Goal: Task Accomplishment & Management: Manage account settings

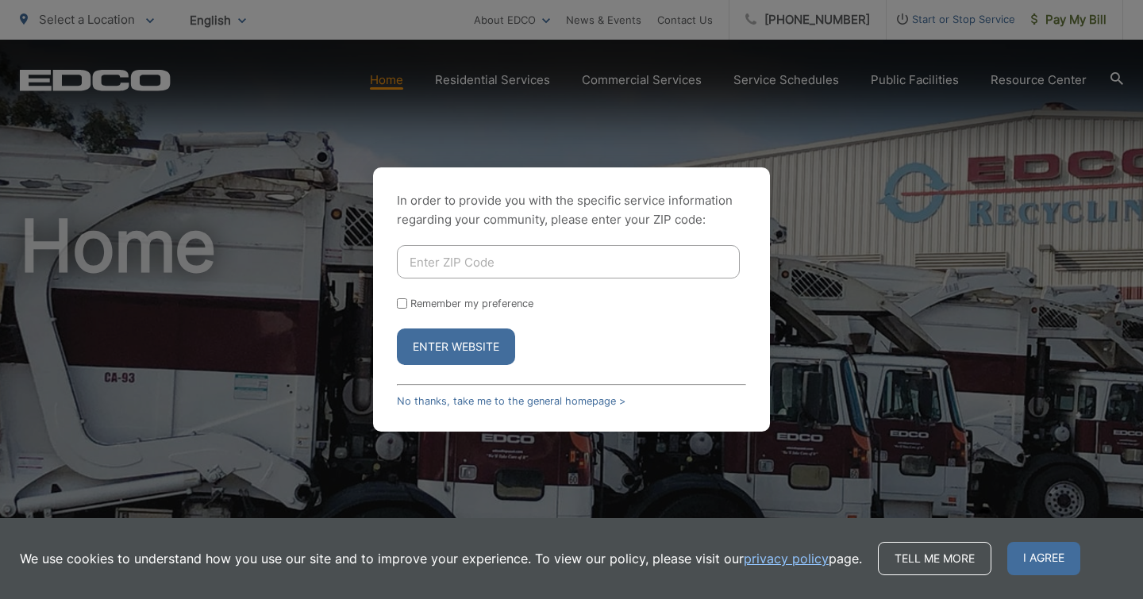
click at [552, 256] on input "Enter ZIP Code" at bounding box center [568, 261] width 343 height 33
type input "92021"
click at [413, 322] on form "92021 Remember my preference Enter Website" at bounding box center [571, 305] width 349 height 120
click at [401, 305] on input "Remember my preference" at bounding box center [402, 303] width 10 height 10
checkbox input "true"
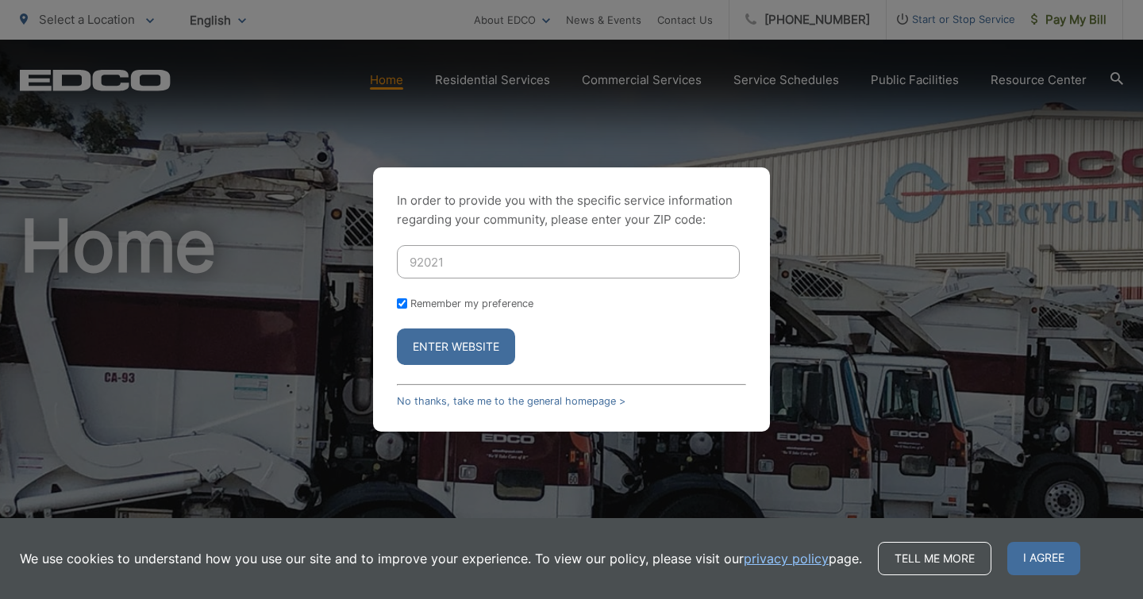
checkbox input "true"
click at [462, 356] on button "Enter Website" at bounding box center [456, 347] width 118 height 37
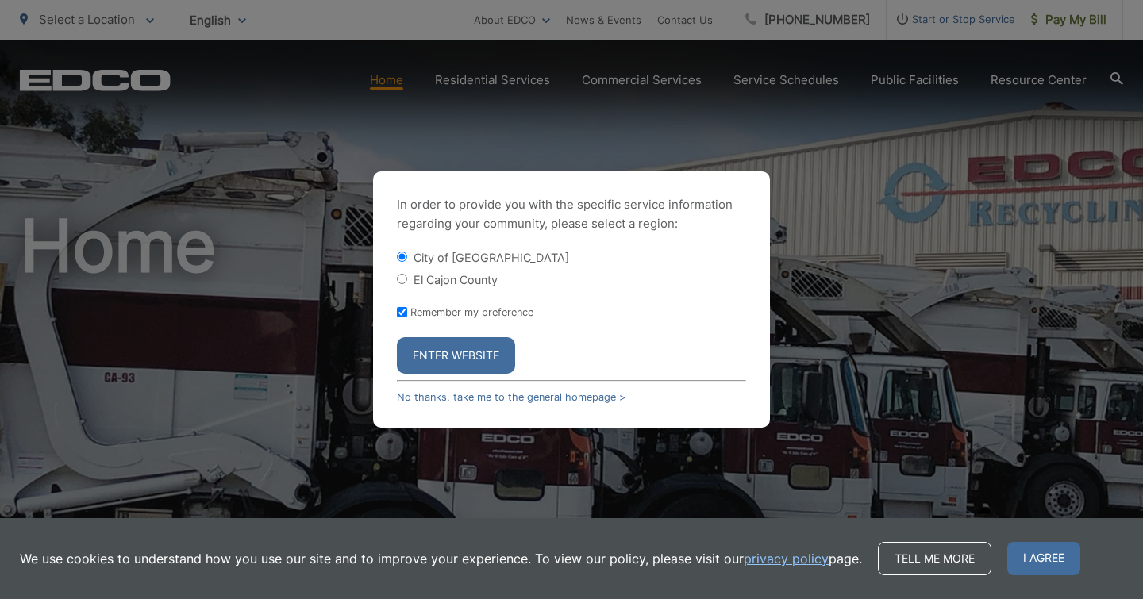
click at [462, 351] on button "Enter Website" at bounding box center [456, 355] width 118 height 37
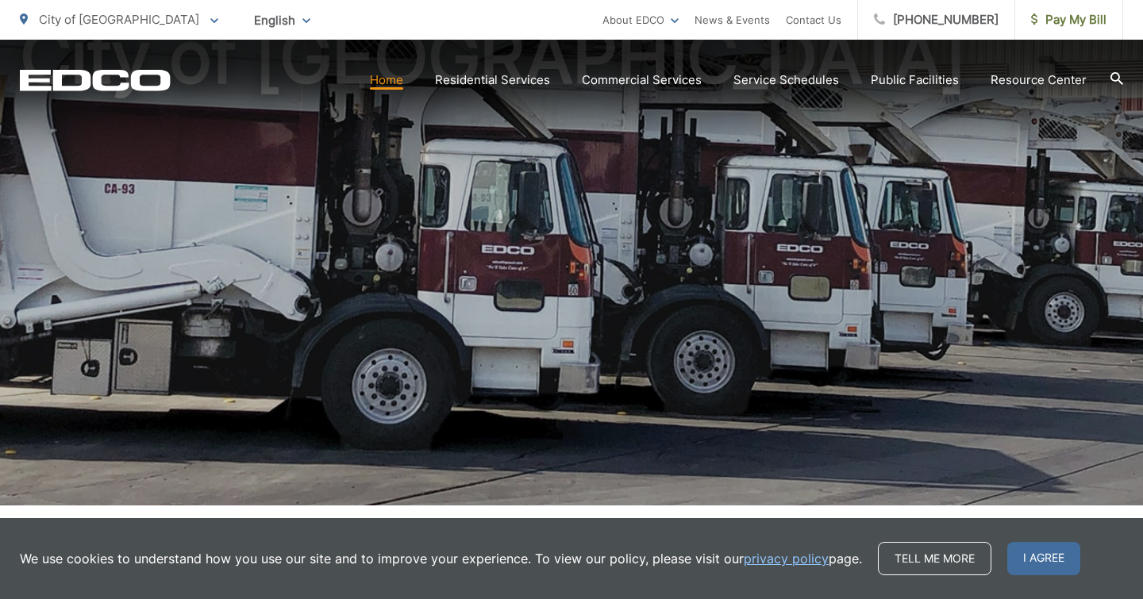
scroll to position [190, 0]
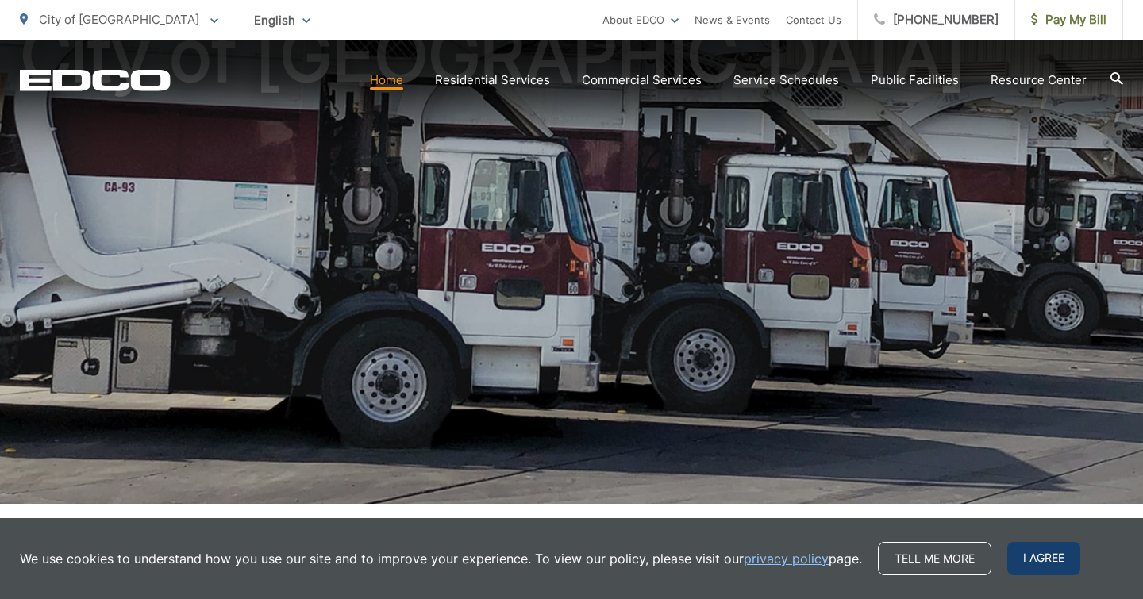
click at [1045, 557] on span "I agree" at bounding box center [1043, 558] width 73 height 33
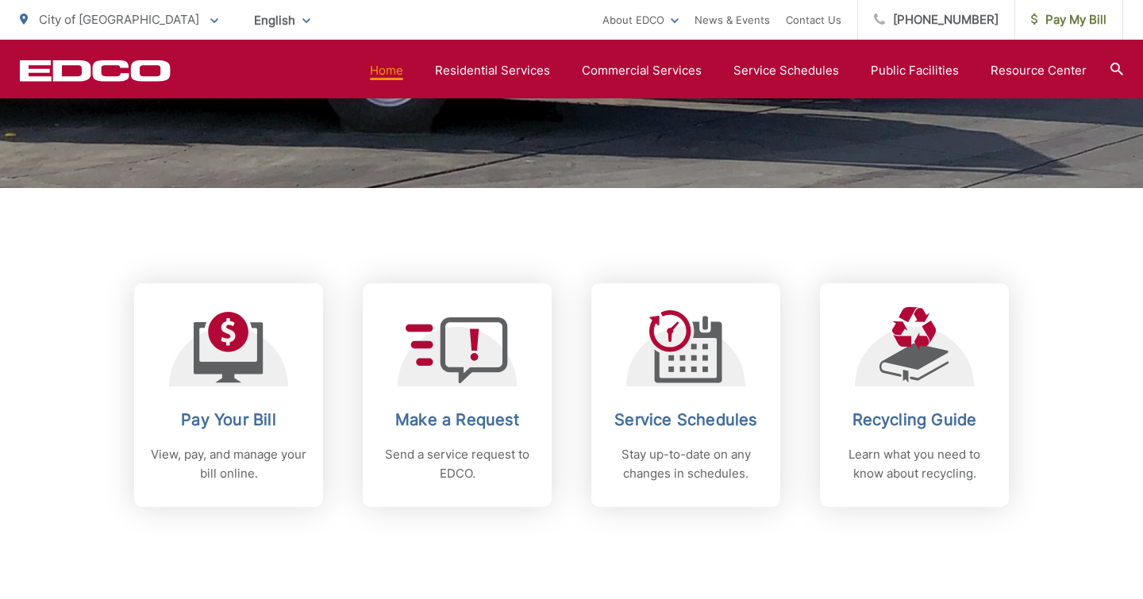
scroll to position [509, 0]
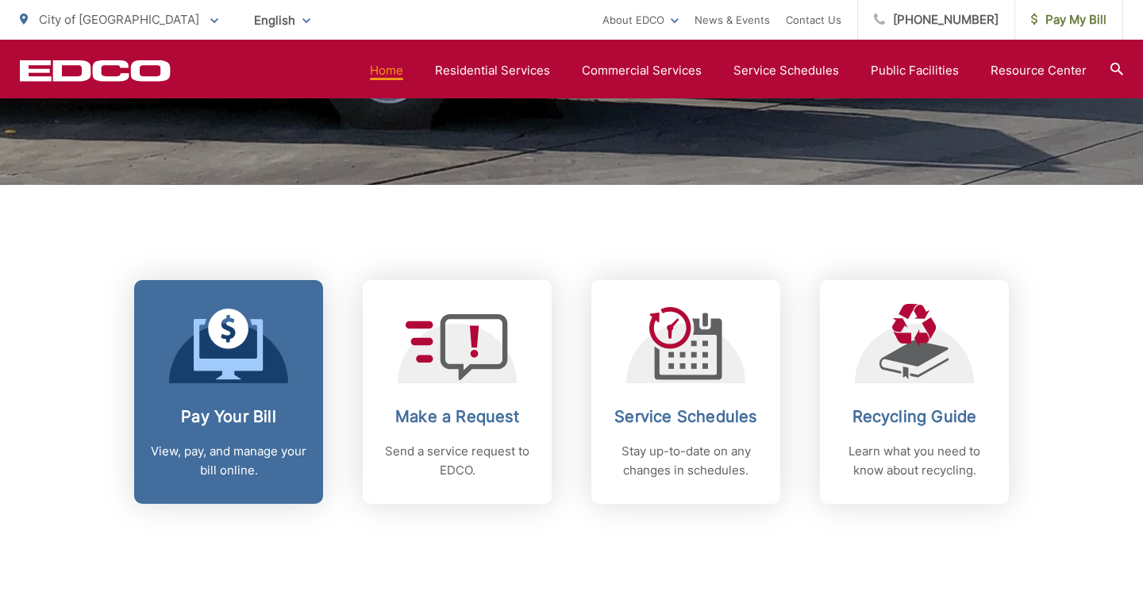
click at [233, 365] on icon at bounding box center [228, 349] width 69 height 60
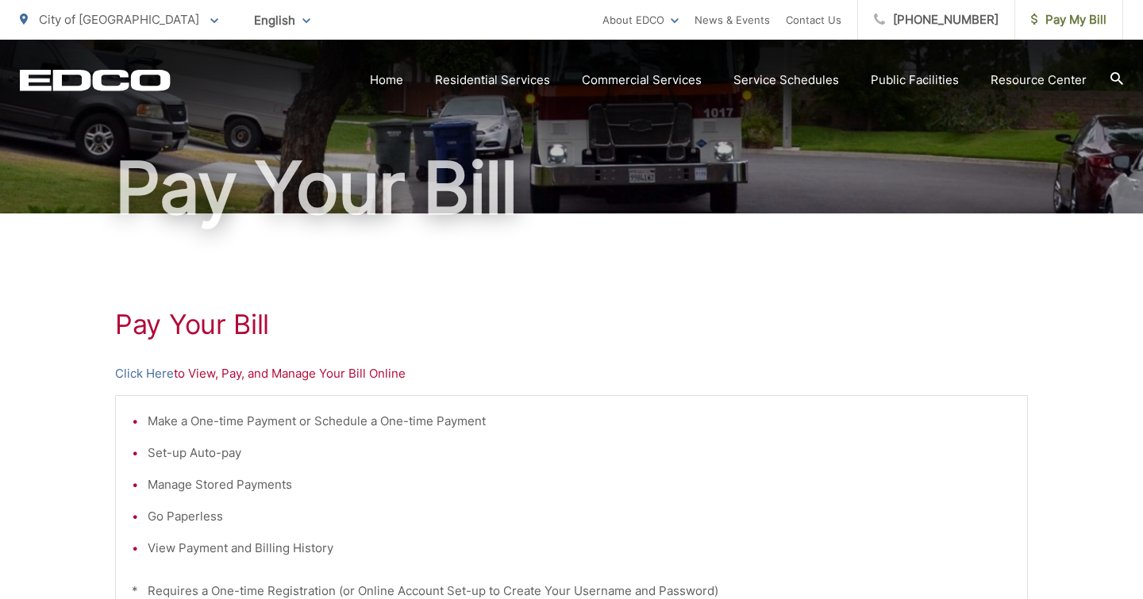
scroll to position [117, 0]
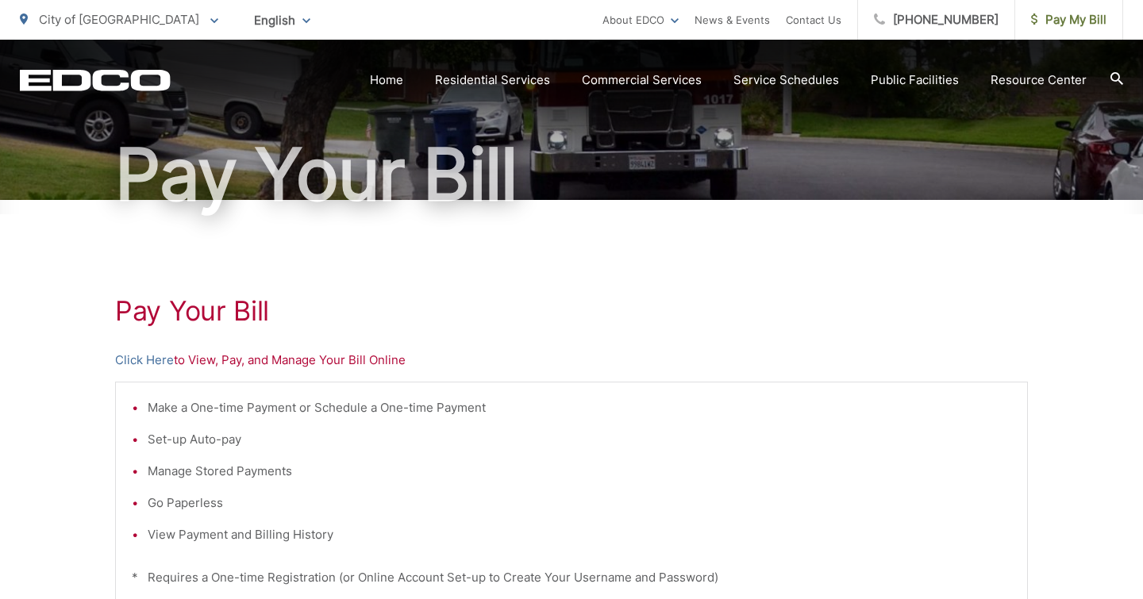
click at [238, 363] on p "Click Here to View, Pay, and Manage Your Bill Online" at bounding box center [571, 360] width 913 height 19
click at [138, 361] on link "Click Here" at bounding box center [144, 360] width 59 height 19
